Goal: Contribute content

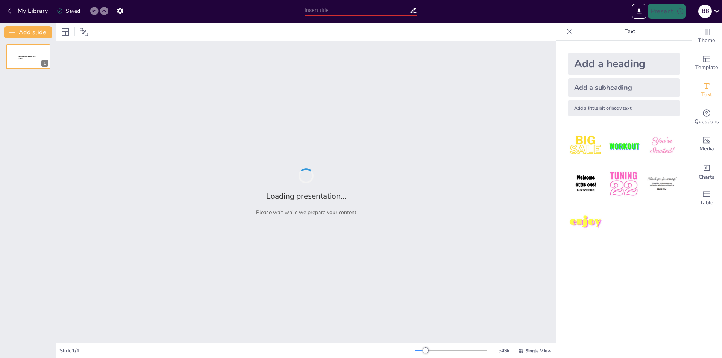
type input "Японська Гейша: Відображення Суспільства та Мистецтва"
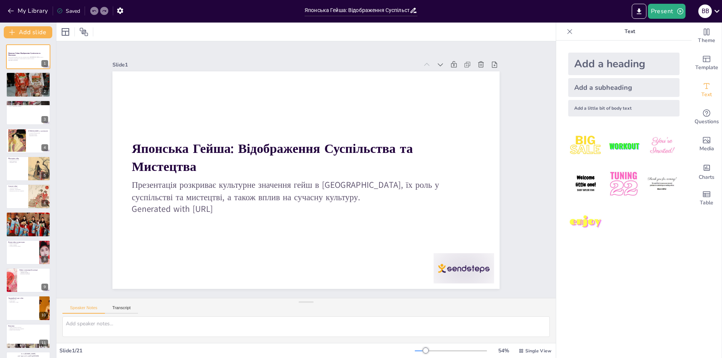
checkbox input "true"
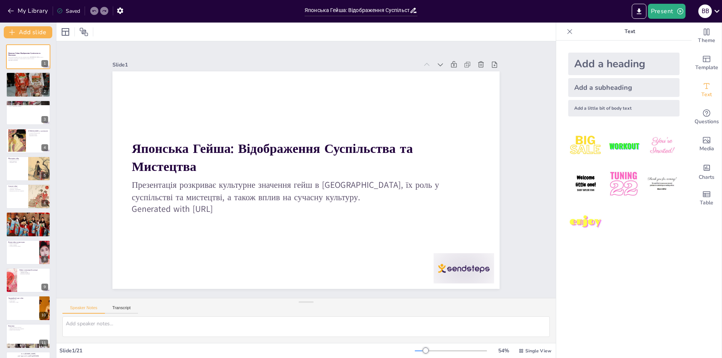
checkbox input "true"
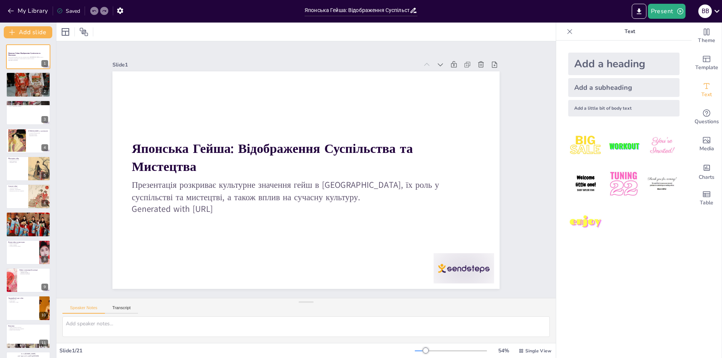
checkbox input "true"
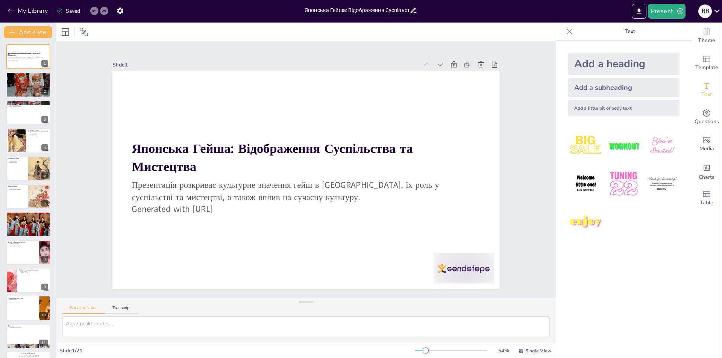
checkbox input "true"
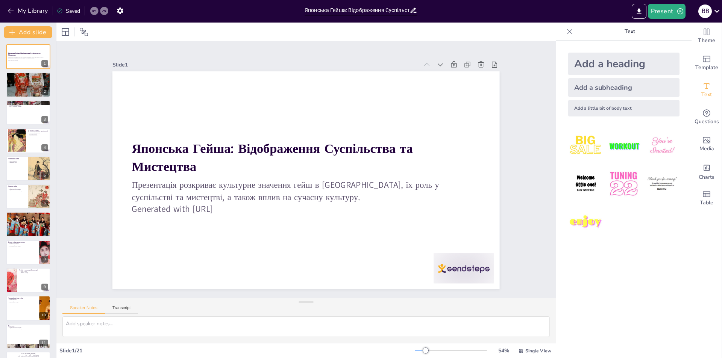
checkbox input "true"
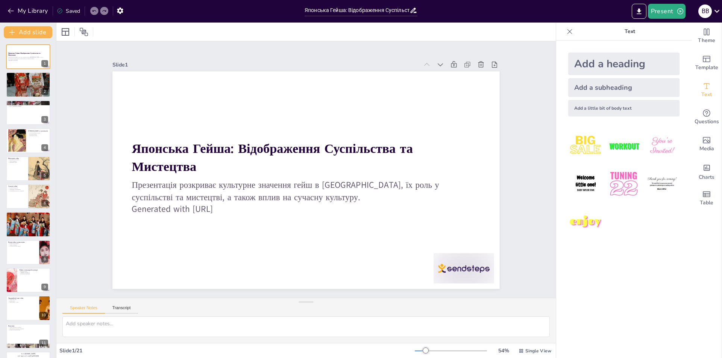
checkbox input "true"
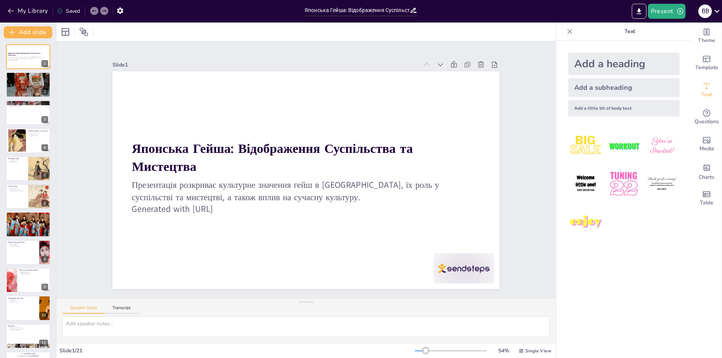
checkbox input "true"
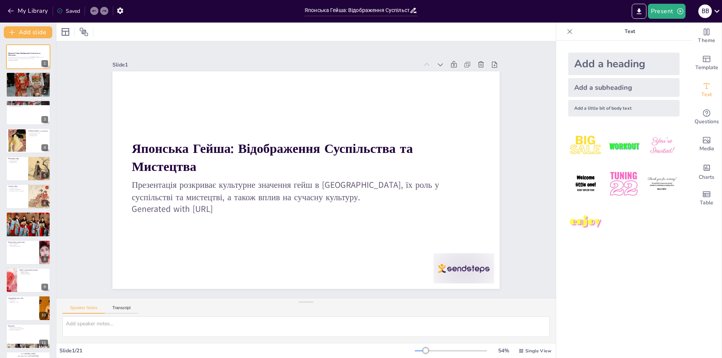
checkbox input "true"
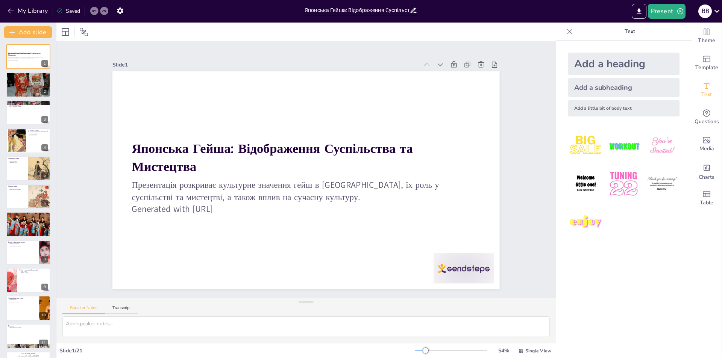
checkbox input "true"
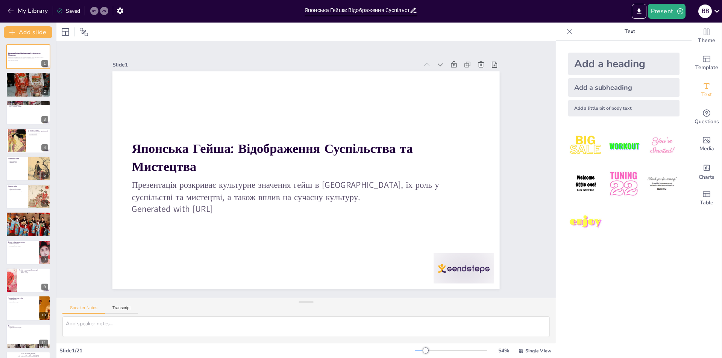
checkbox input "true"
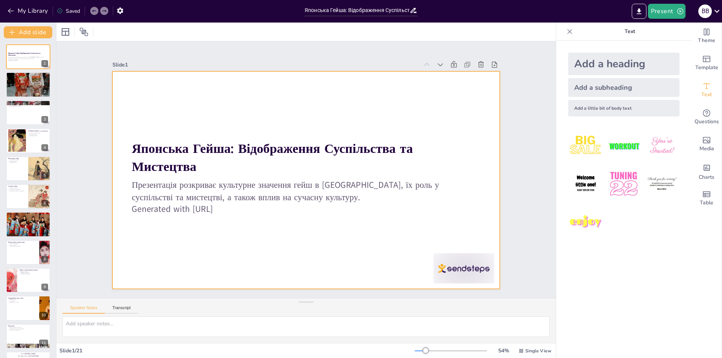
checkbox input "true"
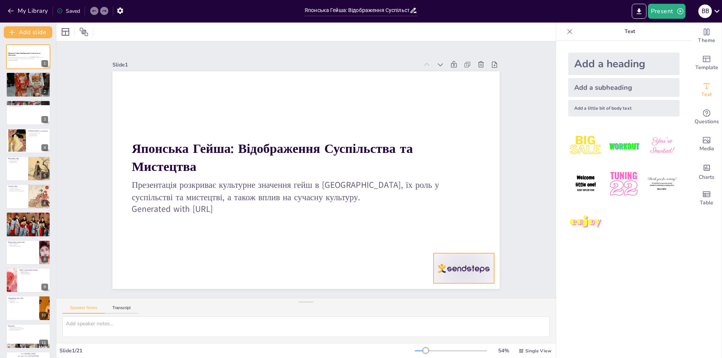
click at [474, 269] on div at bounding box center [452, 284] width 63 height 36
checkbox input "true"
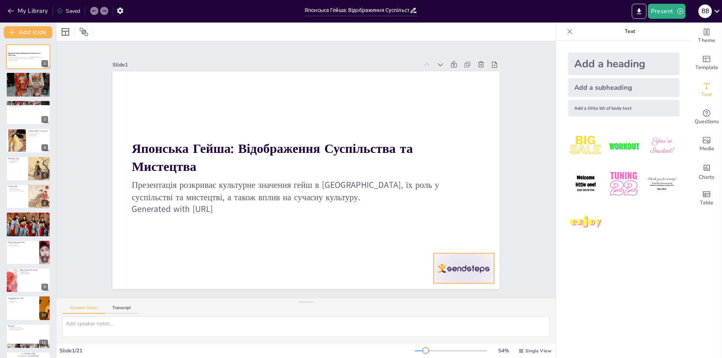
checkbox input "true"
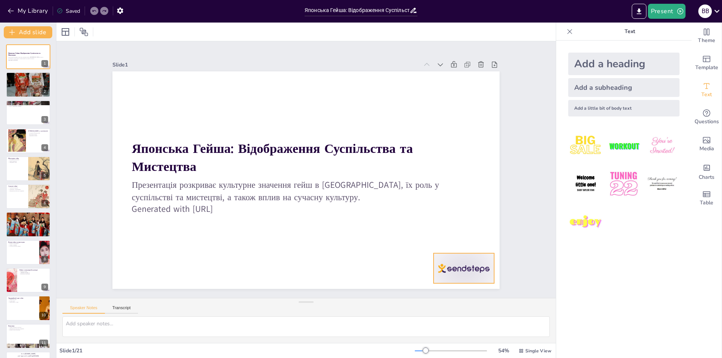
checkbox input "true"
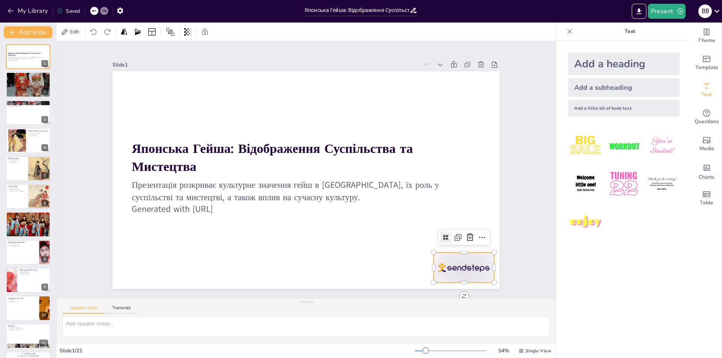
checkbox input "true"
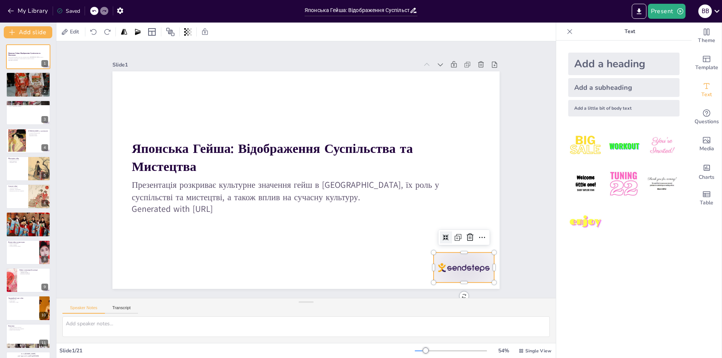
checkbox input "true"
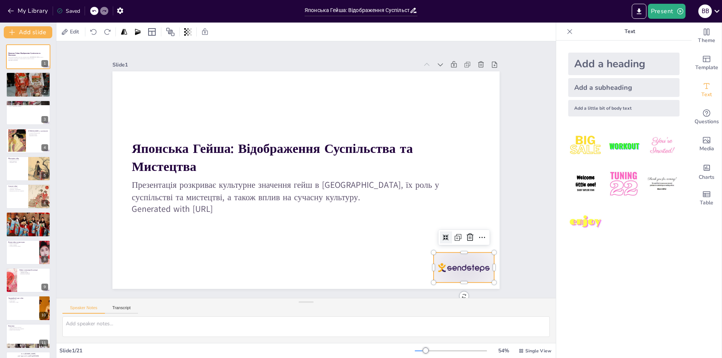
checkbox input "true"
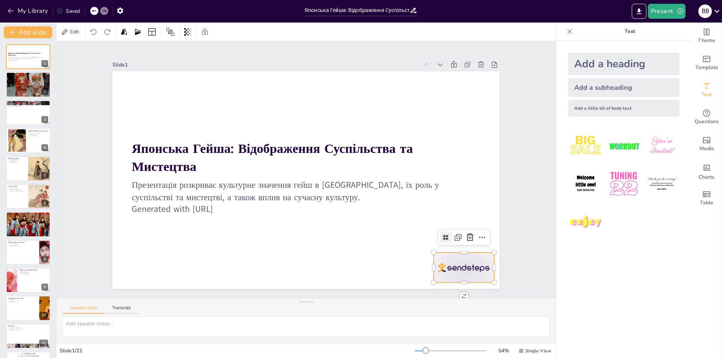
checkbox input "true"
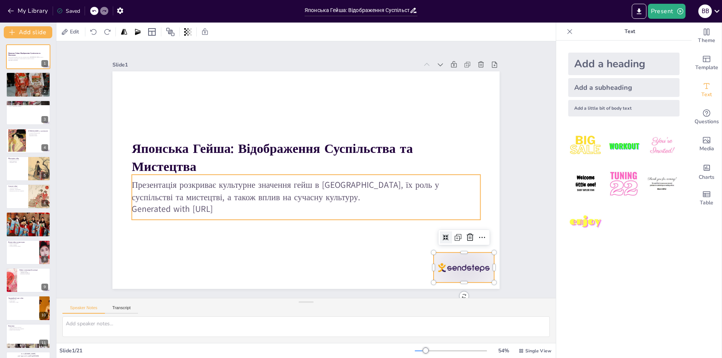
checkbox input "true"
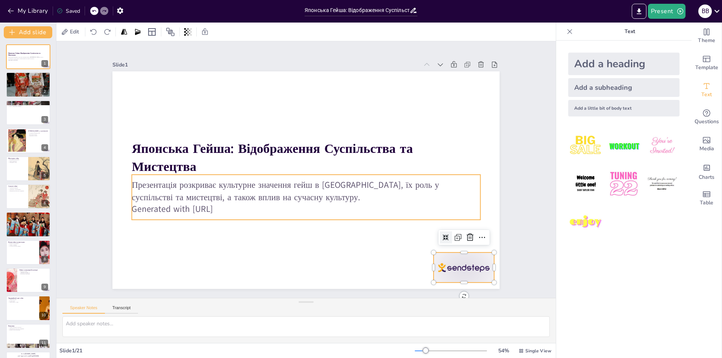
checkbox input "true"
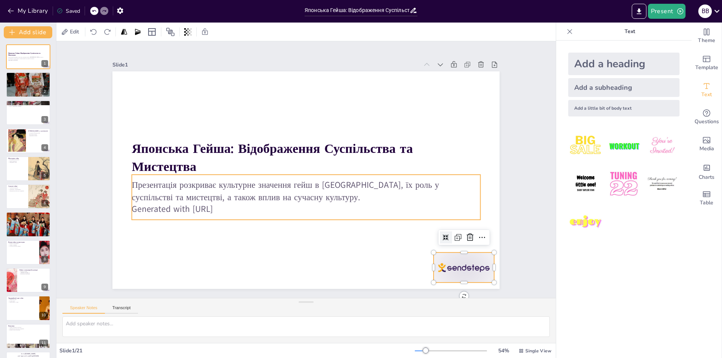
checkbox input "true"
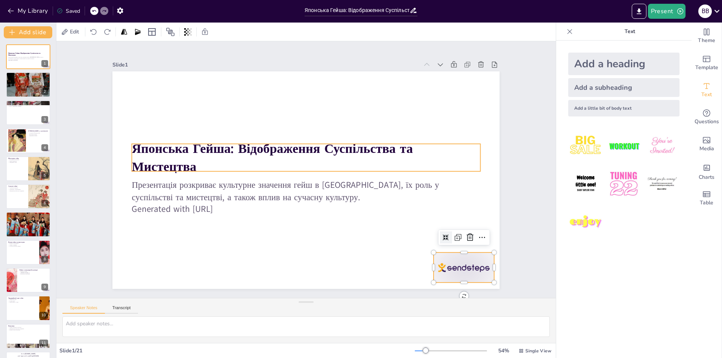
checkbox input "true"
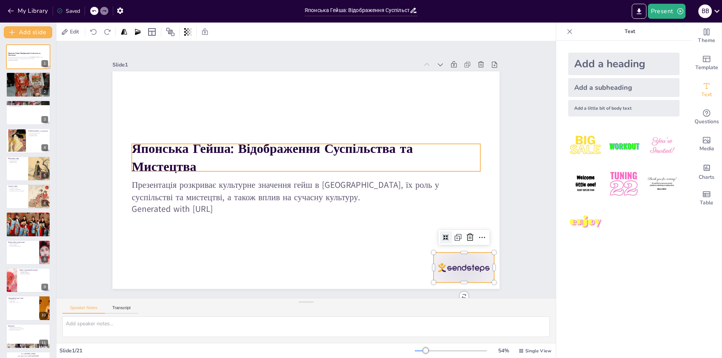
checkbox input "true"
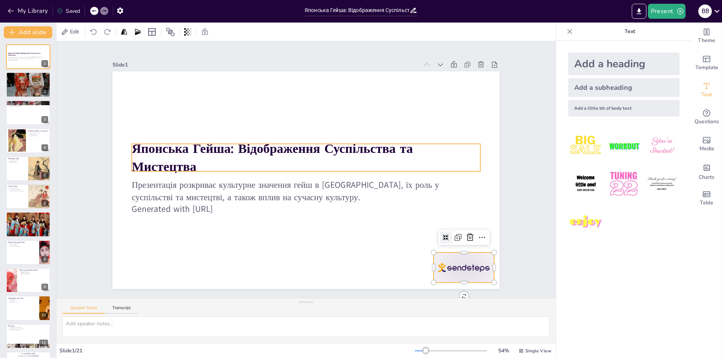
checkbox input "true"
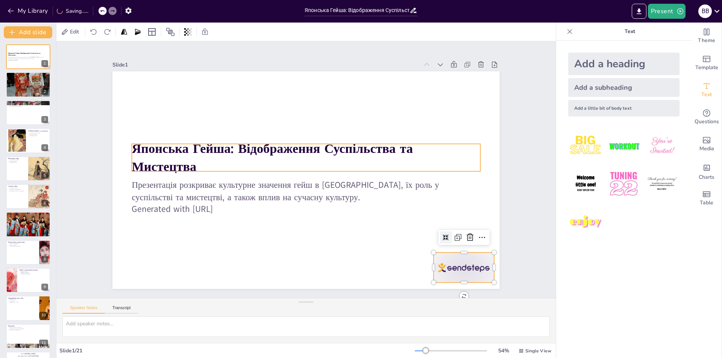
checkbox input "true"
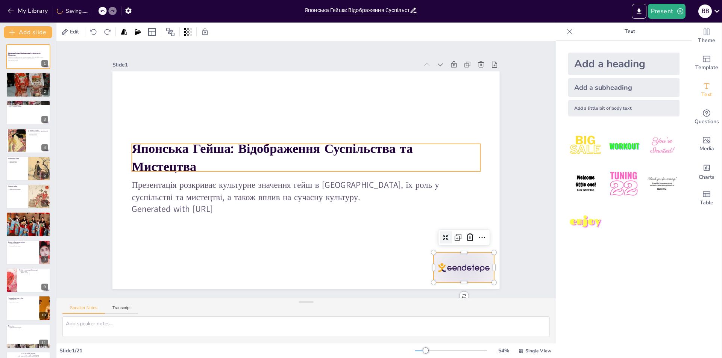
checkbox input "true"
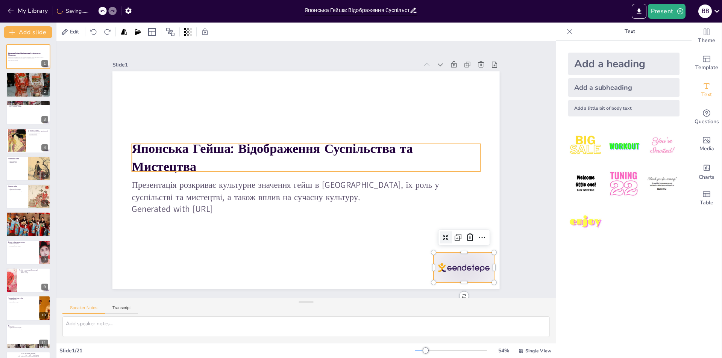
checkbox input "true"
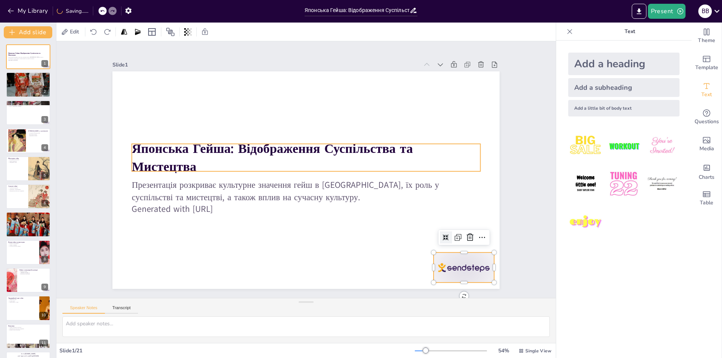
checkbox input "true"
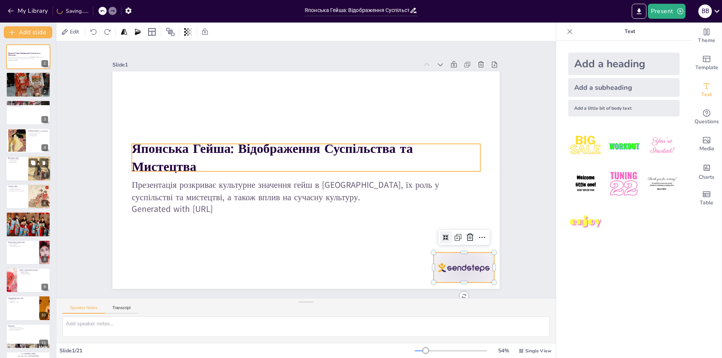
checkbox input "true"
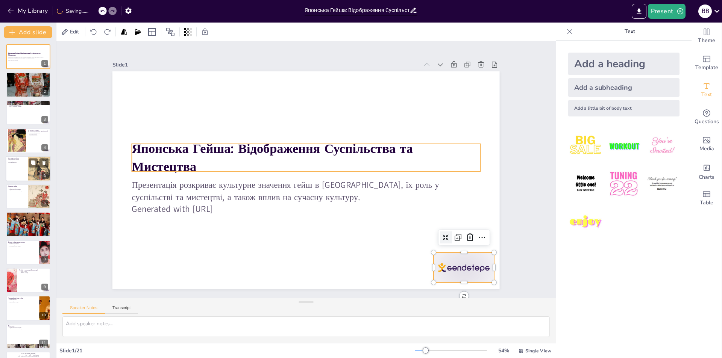
checkbox input "true"
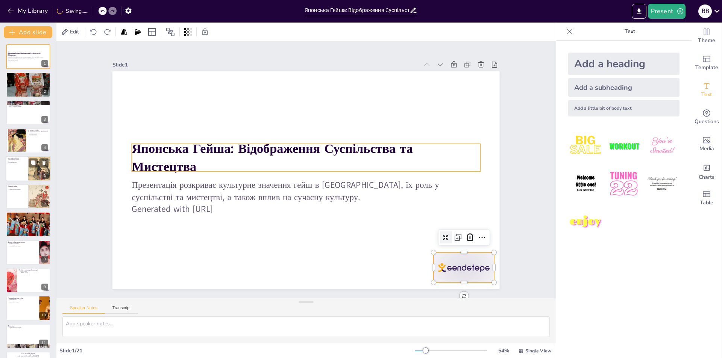
checkbox input "true"
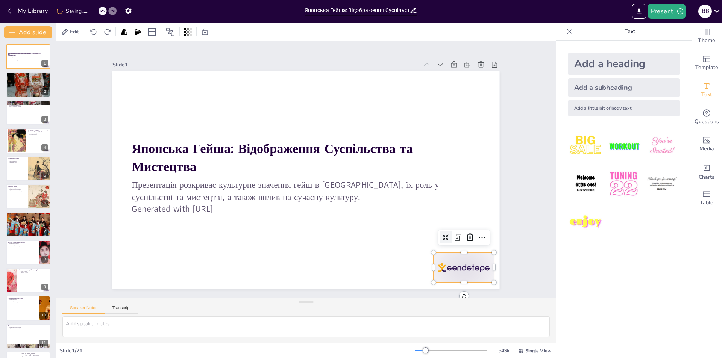
checkbox input "true"
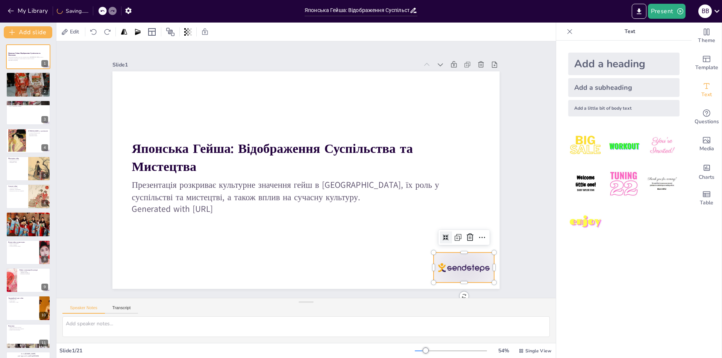
checkbox input "true"
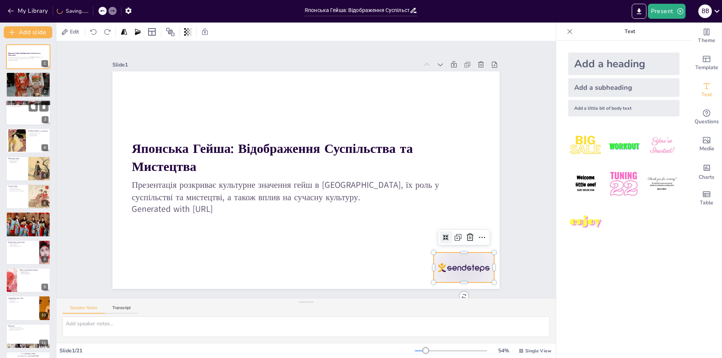
checkbox input "true"
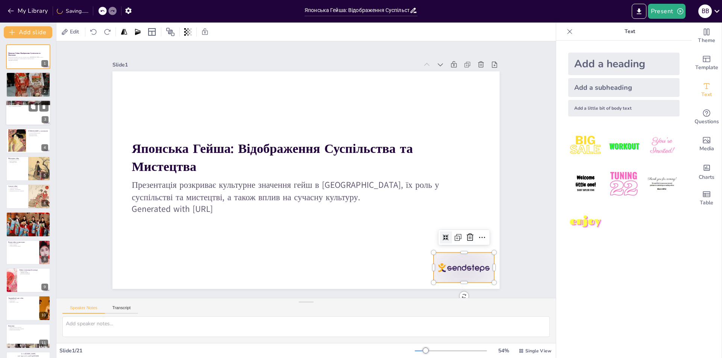
checkbox input "true"
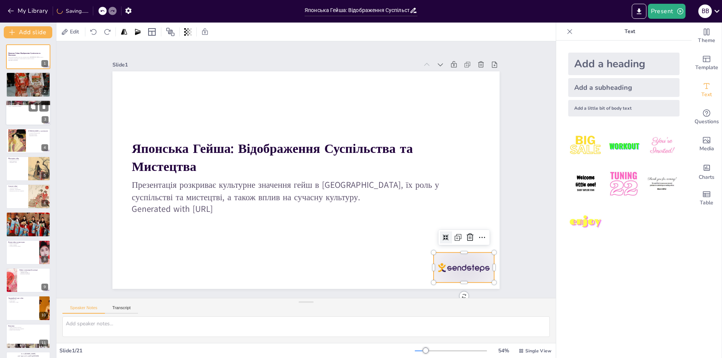
checkbox input "true"
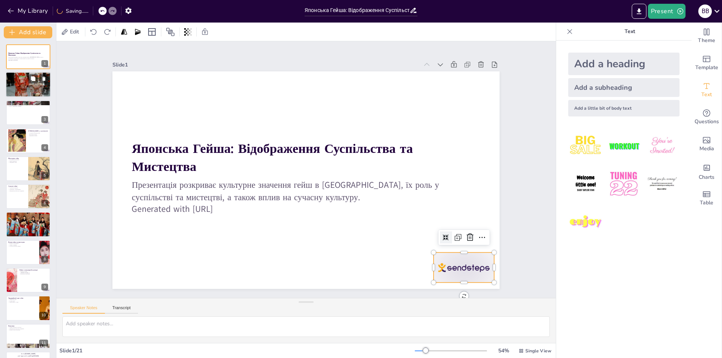
checkbox input "true"
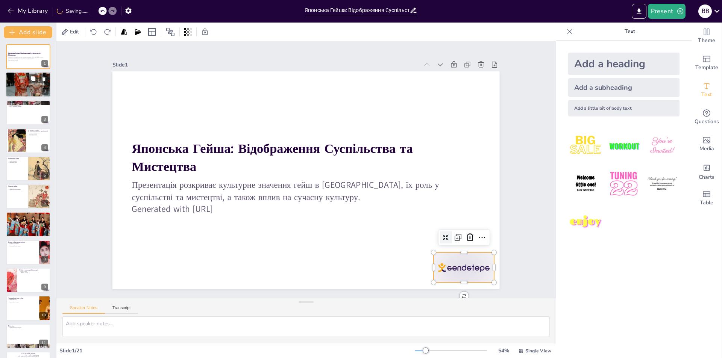
checkbox input "true"
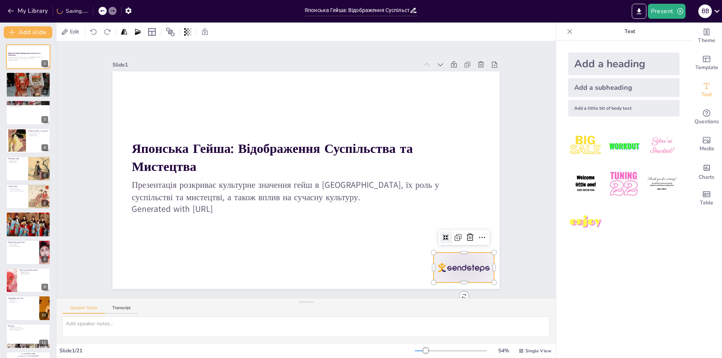
checkbox input "true"
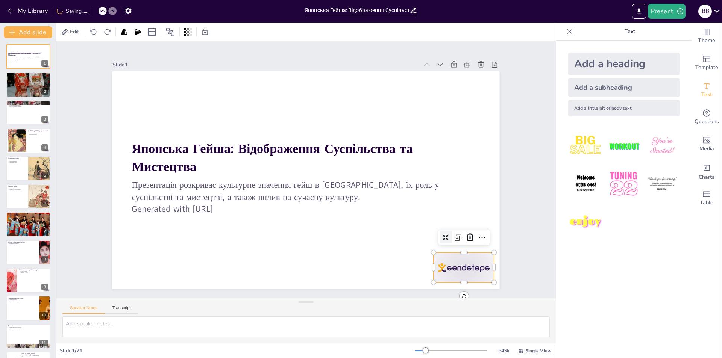
checkbox input "true"
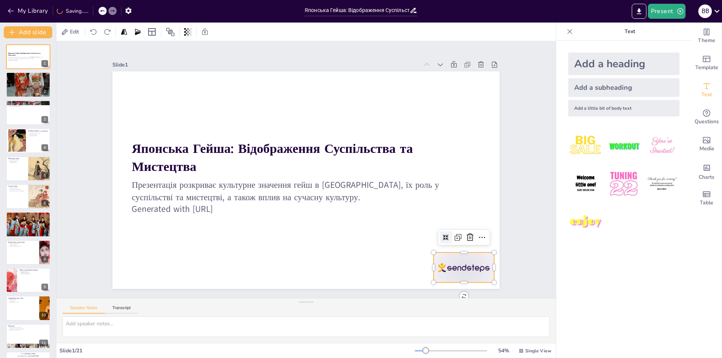
checkbox input "true"
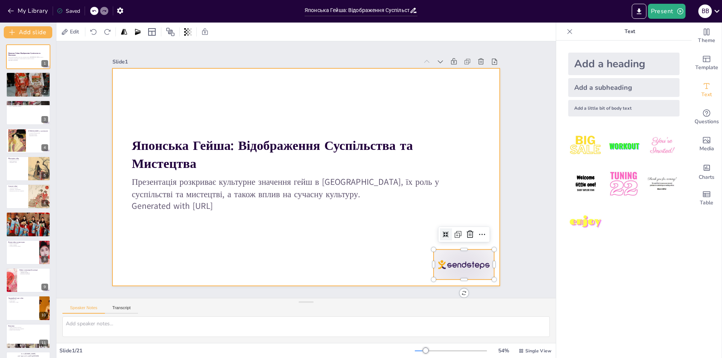
scroll to position [6, 0]
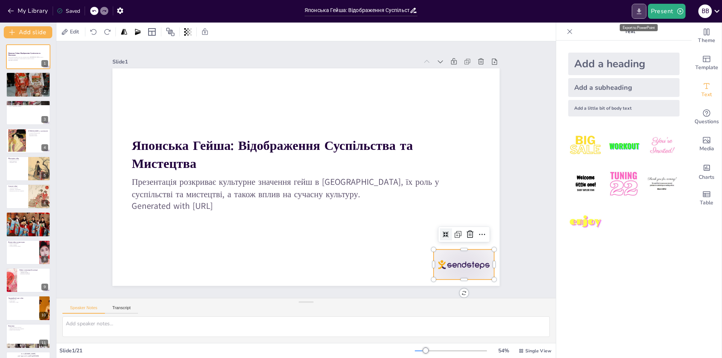
click at [638, 13] on icon "Export to PowerPoint" at bounding box center [639, 12] width 8 height 8
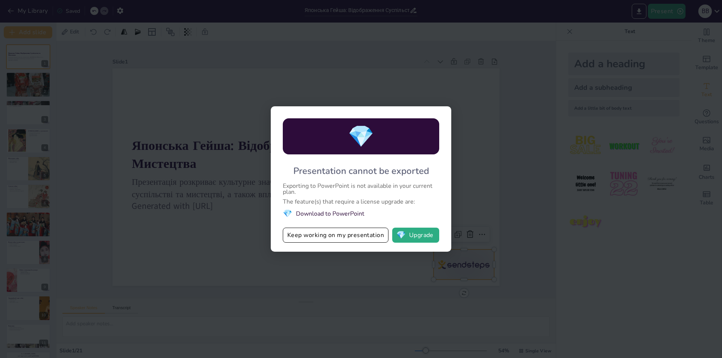
click at [340, 235] on button "Keep working on my presentation" at bounding box center [336, 235] width 106 height 15
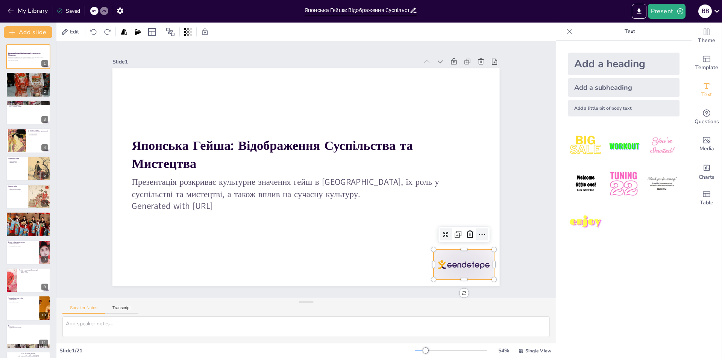
click at [478, 230] on icon at bounding box center [482, 234] width 9 height 9
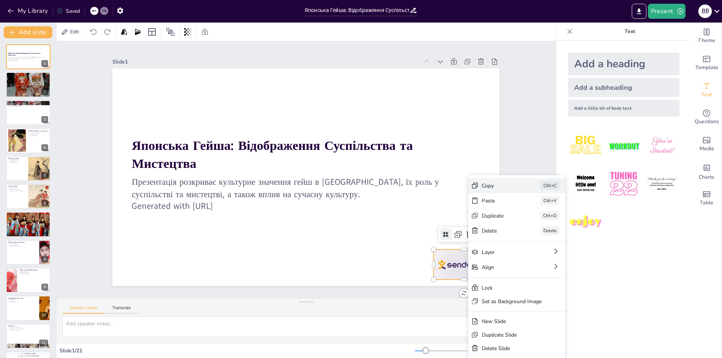
click at [538, 224] on div "Copy" at bounding box center [557, 227] width 38 height 7
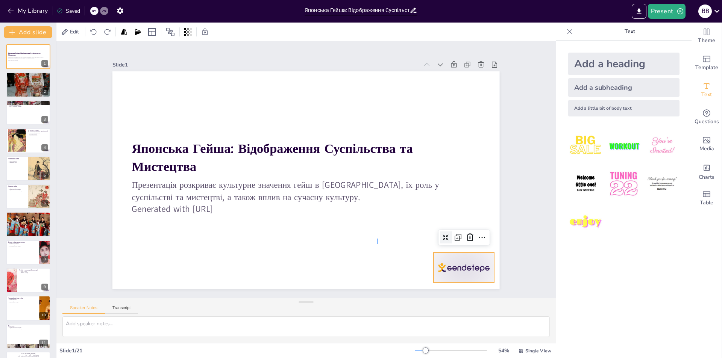
drag, startPoint x: 377, startPoint y: 239, endPoint x: 438, endPoint y: 223, distance: 62.6
click at [380, 238] on div at bounding box center [305, 180] width 408 height 257
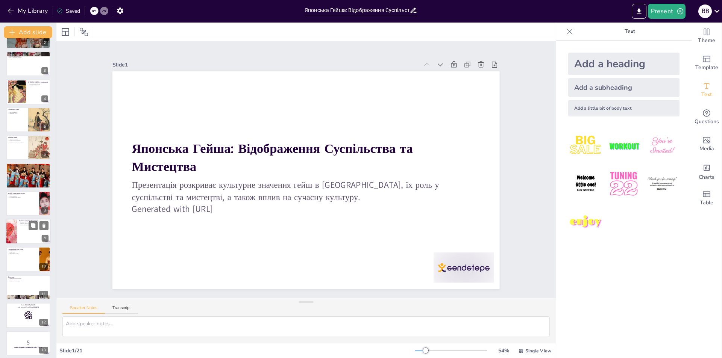
scroll to position [150, 0]
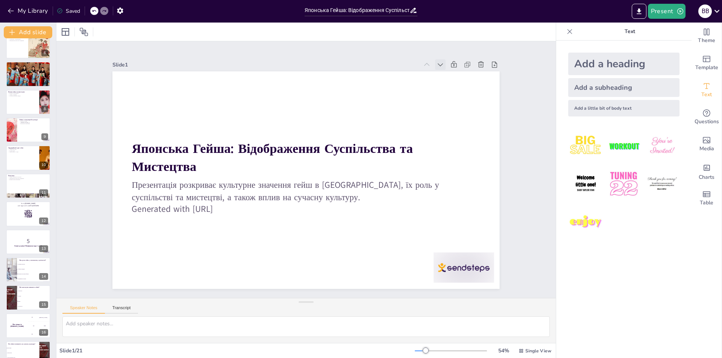
click at [459, 228] on icon at bounding box center [464, 233] width 10 height 10
click at [437, 62] on icon at bounding box center [441, 65] width 8 height 8
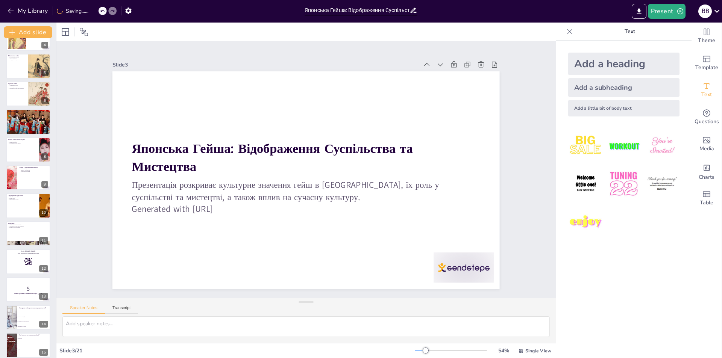
scroll to position [0, 0]
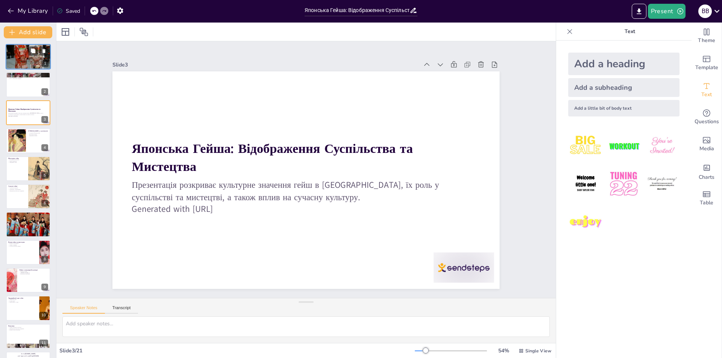
click at [27, 52] on div at bounding box center [28, 57] width 45 height 68
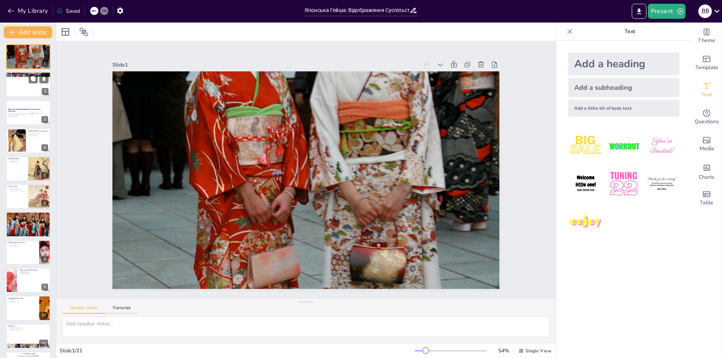
click at [24, 86] on div at bounding box center [28, 85] width 45 height 26
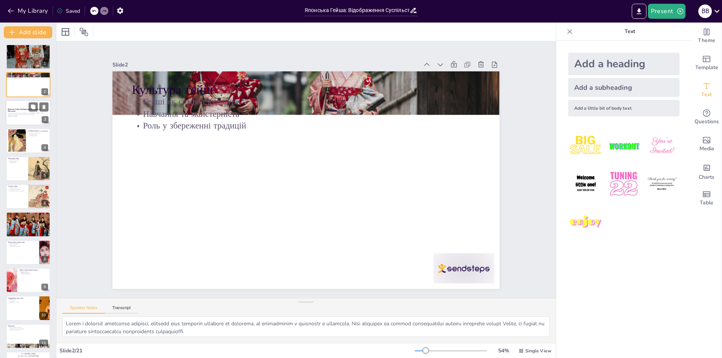
click at [25, 111] on p "Японська Гейша: Відображення Суспільства та Мистецтва" at bounding box center [28, 110] width 41 height 4
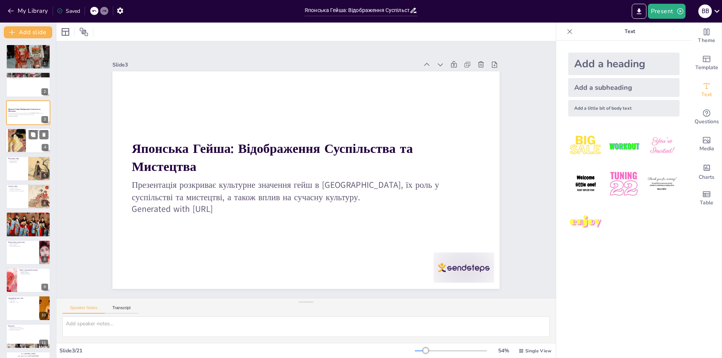
click at [23, 143] on div at bounding box center [17, 141] width 18 height 28
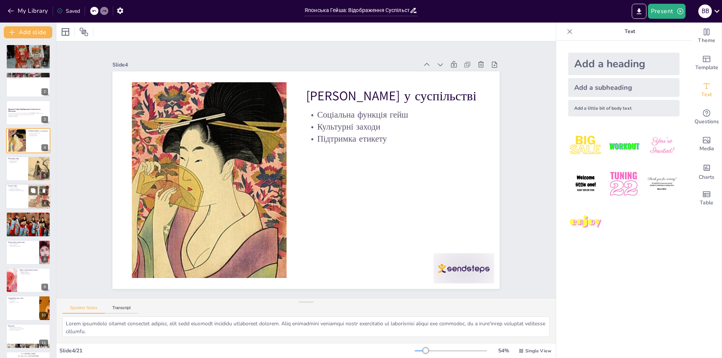
click at [18, 198] on div at bounding box center [28, 197] width 45 height 26
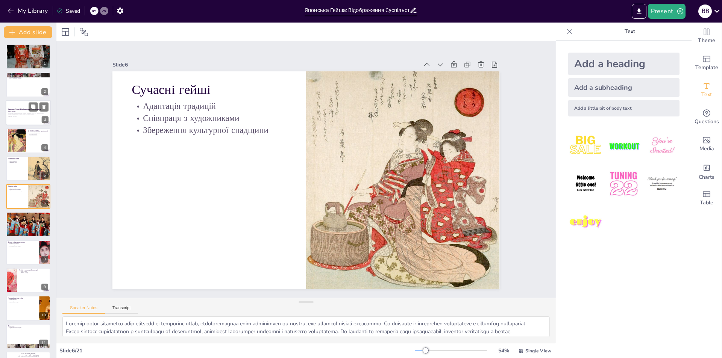
click at [26, 110] on strong "Японська Гейша: Відображення Суспільства та Мистецтва" at bounding box center [24, 110] width 33 height 4
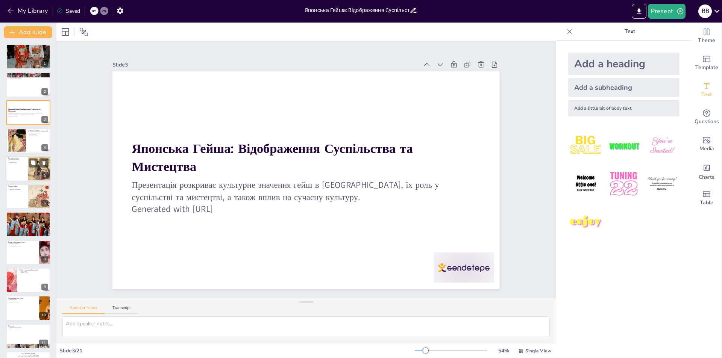
click at [17, 166] on div at bounding box center [28, 169] width 45 height 26
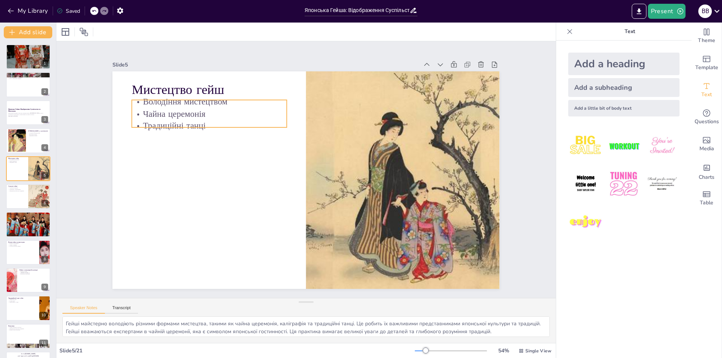
click at [187, 100] on p "Володіння мистецтвом" at bounding box center [217, 92] width 155 height 28
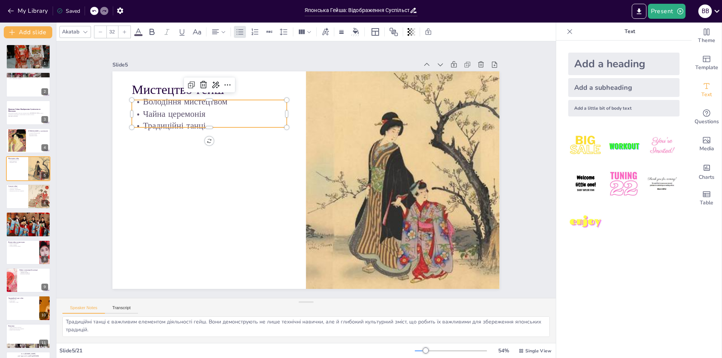
scroll to position [26, 0]
click at [23, 32] on button "Add slide" at bounding box center [28, 32] width 49 height 12
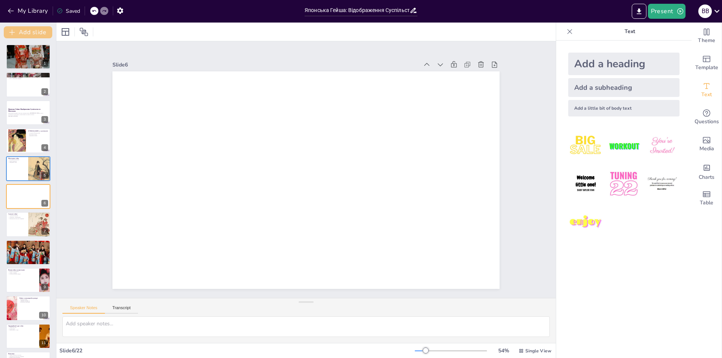
scroll to position [0, 0]
click at [23, 32] on button "Add slide" at bounding box center [28, 32] width 49 height 12
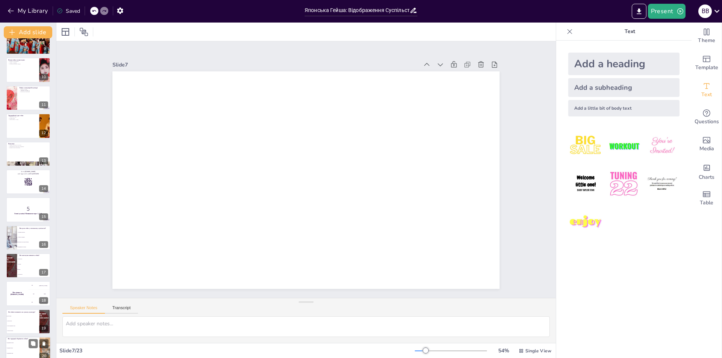
scroll to position [332, 0]
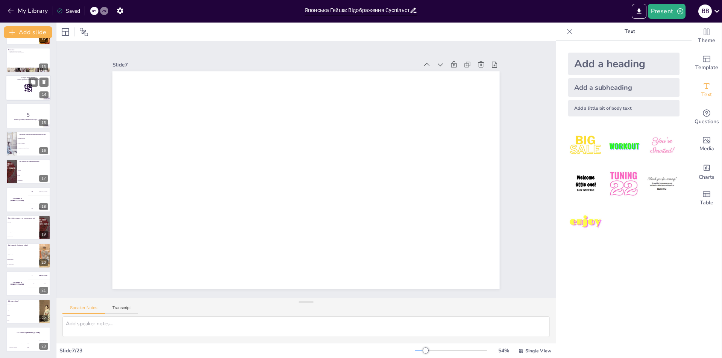
click at [15, 146] on div at bounding box center [11, 144] width 39 height 25
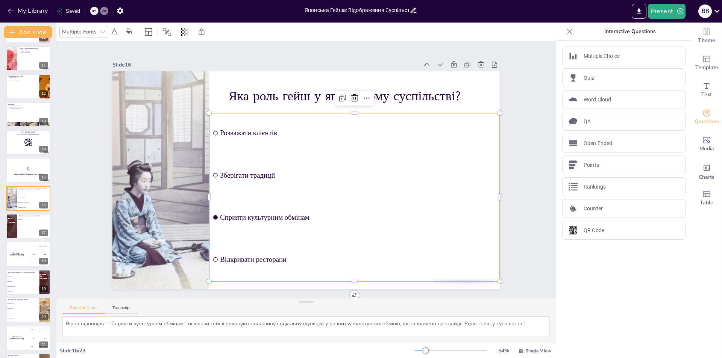
click at [247, 167] on li "Зберігати традиції" at bounding box center [353, 180] width 293 height 71
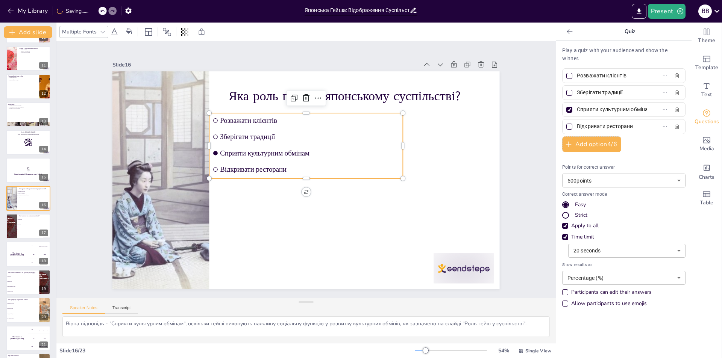
click at [232, 116] on span "Розважати клієнтів" at bounding box center [314, 121] width 179 height 27
click at [219, 114] on input "checkbox" at bounding box center [221, 111] width 5 height 5
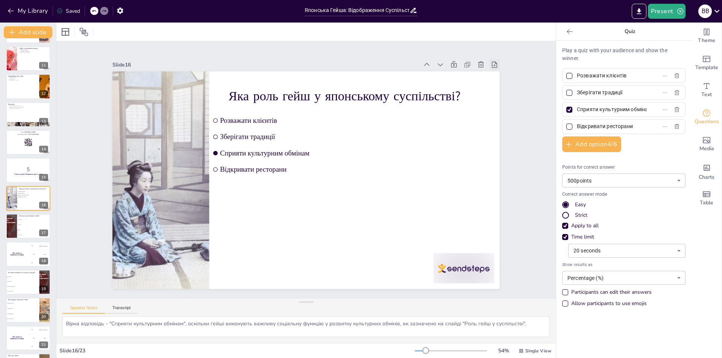
click at [516, 146] on icon at bounding box center [521, 151] width 10 height 10
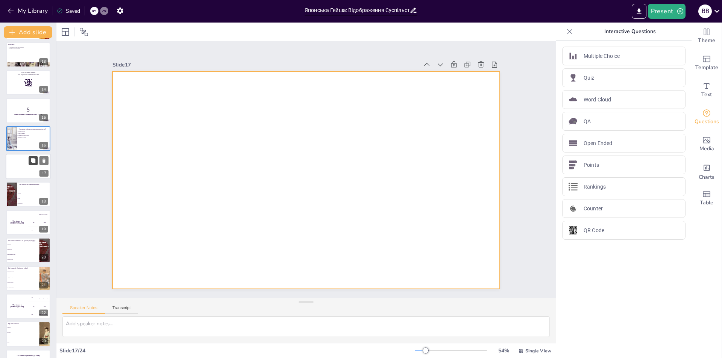
scroll to position [360, 0]
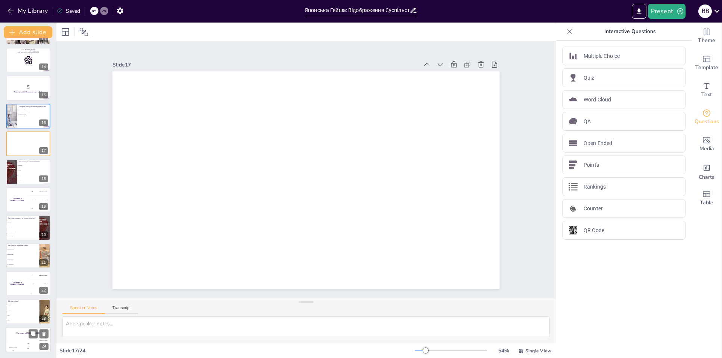
click at [18, 338] on div "The winner is [PERSON_NAME]" at bounding box center [28, 333] width 45 height 13
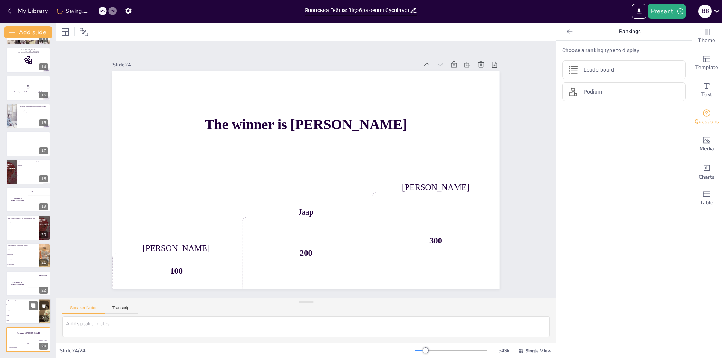
click at [27, 309] on li "Модниця" at bounding box center [23, 310] width 34 height 5
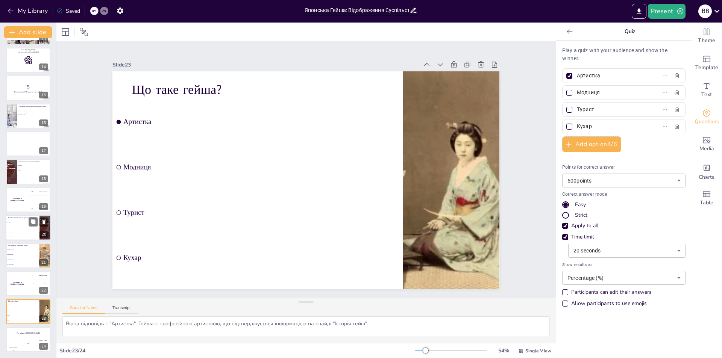
click at [15, 226] on li "Через музику" at bounding box center [23, 227] width 34 height 5
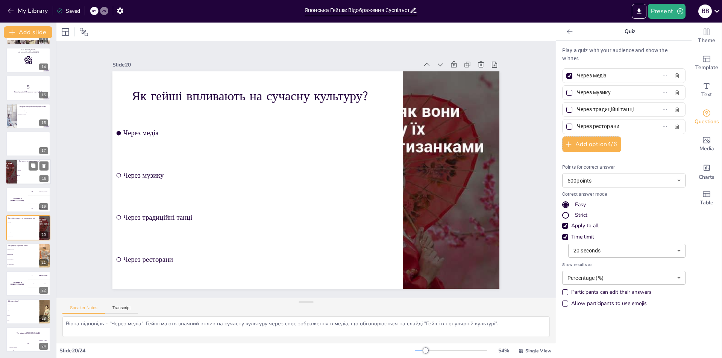
click at [21, 178] on li "Танці" at bounding box center [34, 175] width 34 height 5
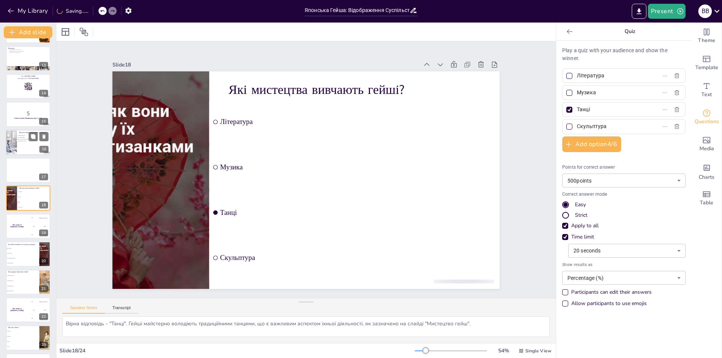
click at [21, 138] on li "Зберігати традиції" at bounding box center [28, 138] width 23 height 2
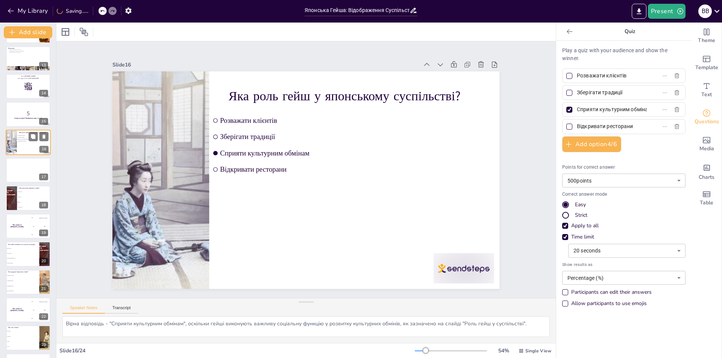
scroll to position [278, 0]
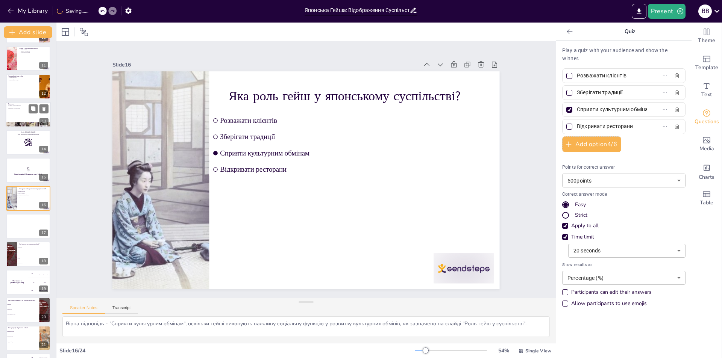
click at [22, 111] on div at bounding box center [28, 115] width 45 height 26
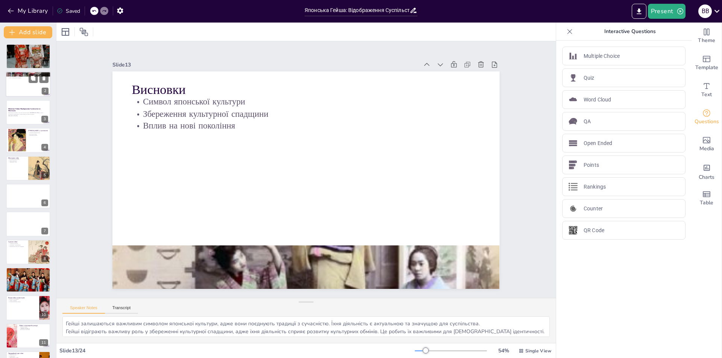
scroll to position [0, 0]
